Goal: Contribute content: Contribute content

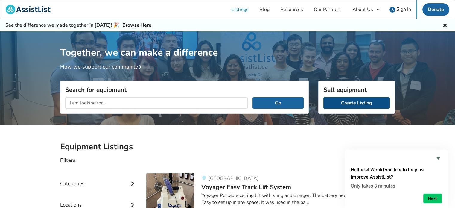
click at [340, 103] on link "Create Listing" at bounding box center [356, 102] width 66 height 11
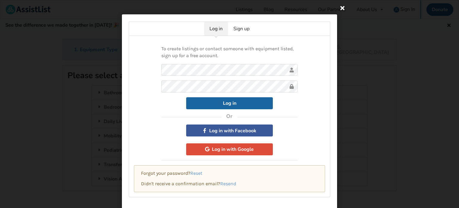
click at [342, 8] on icon at bounding box center [342, 7] width 11 height 11
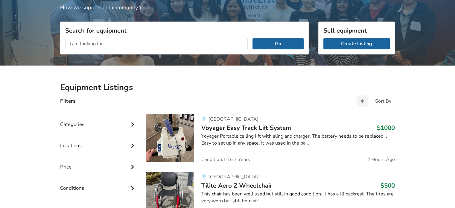
scroll to position [60, 0]
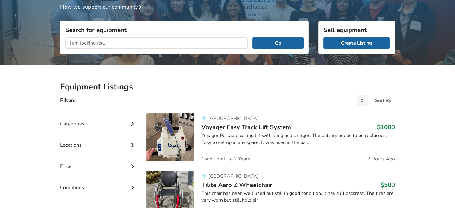
click at [72, 122] on div "Categories" at bounding box center [98, 119] width 77 height 21
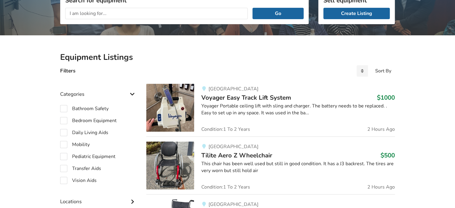
scroll to position [90, 0]
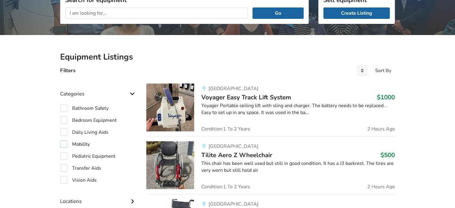
click at [88, 142] on label "Mobility" at bounding box center [75, 143] width 30 height 7
checkbox input "true"
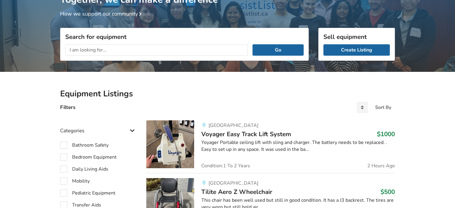
scroll to position [60, 0]
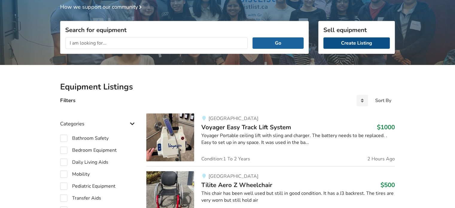
click at [341, 42] on link "Create Listing" at bounding box center [356, 42] width 66 height 11
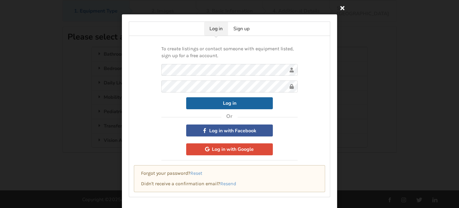
click at [340, 8] on icon at bounding box center [342, 7] width 11 height 11
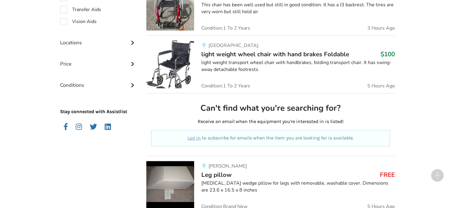
scroll to position [239, 0]
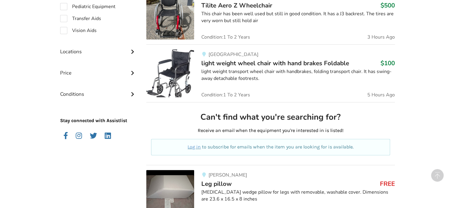
click at [69, 48] on div "Locations" at bounding box center [98, 46] width 77 height 21
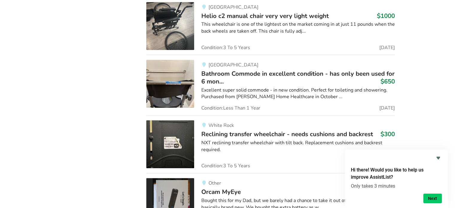
scroll to position [2438, 0]
